Goal: Manage account settings

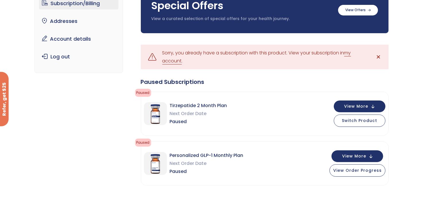
scroll to position [57, 0]
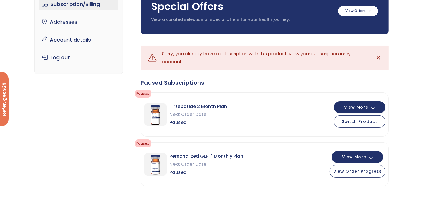
click at [351, 54] on link "my account" at bounding box center [256, 57] width 188 height 15
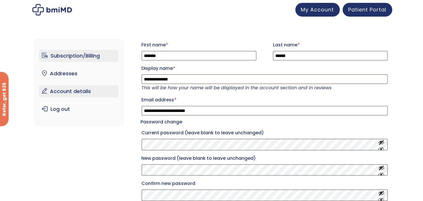
click at [64, 57] on link "Subscription/Billing" at bounding box center [78, 56] width 79 height 12
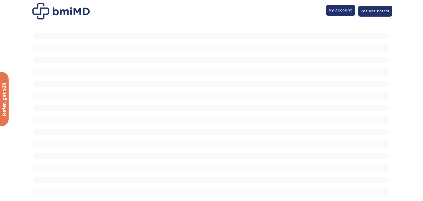
click at [340, 10] on span "My Account" at bounding box center [340, 10] width 23 height 5
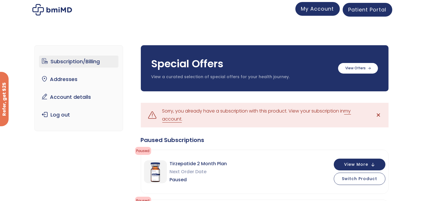
click at [319, 13] on link "My Account" at bounding box center [317, 9] width 44 height 14
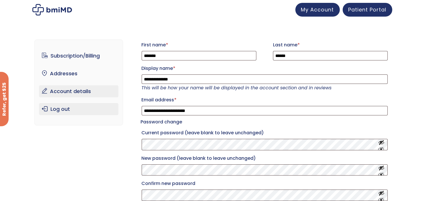
click at [64, 111] on link "Log out" at bounding box center [78, 109] width 79 height 12
